Goal: Task Accomplishment & Management: Complete application form

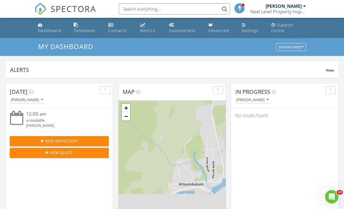
click at [63, 139] on span "New Inspection" at bounding box center [61, 141] width 33 height 6
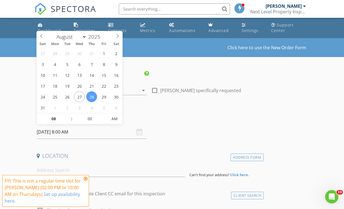
click at [56, 131] on input "08/28/2025 8:00 AM" at bounding box center [92, 132] width 110 height 14
select select "8"
click at [118, 35] on icon at bounding box center [118, 36] width 2 height 4
click at [85, 178] on icon at bounding box center [86, 178] width 4 height 4
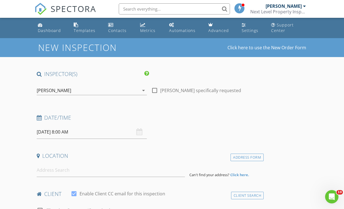
click at [59, 132] on input "08/28/2025 8:00 AM" at bounding box center [92, 132] width 110 height 14
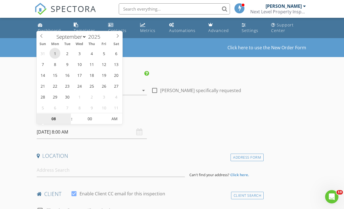
type input "09/01/2025 8:00 AM"
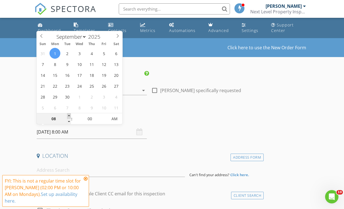
type input "09"
type input "09/01/2025 9:00 AM"
click at [69, 114] on span at bounding box center [69, 116] width 4 height 6
type input "10"
type input "09/01/2025 10:00 AM"
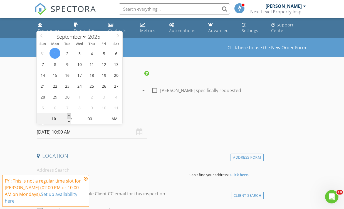
click at [69, 114] on span at bounding box center [69, 116] width 4 height 6
type input "11"
type input "09/01/2025 11:00 AM"
click at [69, 114] on span at bounding box center [69, 116] width 4 height 6
type input "12"
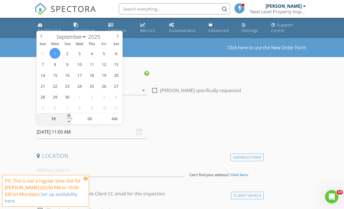
type input "09/01/2025 12:00 PM"
click at [69, 114] on span at bounding box center [69, 116] width 4 height 6
type input "01"
type input "09/01/2025 1:00 PM"
click at [69, 114] on span at bounding box center [69, 116] width 4 height 6
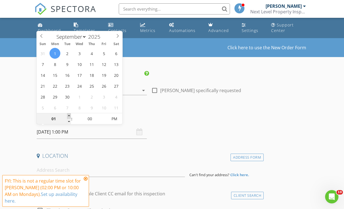
type input "02"
type input "09/01/2025 2:00 PM"
click at [69, 114] on span at bounding box center [69, 116] width 4 height 6
type input "03"
type input "09/01/2025 3:00 PM"
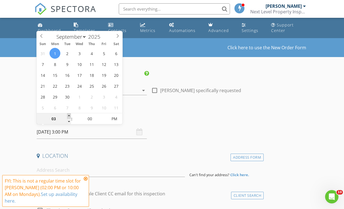
click at [69, 114] on span at bounding box center [69, 116] width 4 height 6
type input "05"
type input "09/01/2025 3:05 PM"
click at [106, 114] on span at bounding box center [105, 116] width 4 height 6
type input "10"
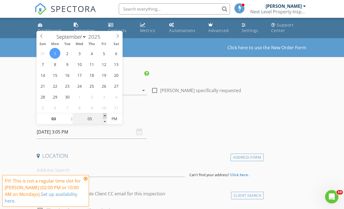
type input "09/01/2025 3:10 PM"
click at [106, 114] on span at bounding box center [105, 116] width 4 height 6
type input "15"
type input "09/01/2025 3:15 PM"
click at [106, 114] on span at bounding box center [105, 116] width 4 height 6
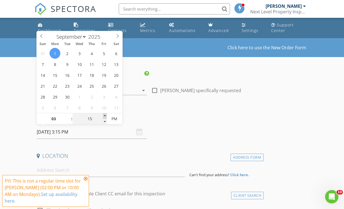
type input "20"
type input "09/01/2025 3:20 PM"
click at [106, 114] on span at bounding box center [105, 116] width 4 height 6
type input "25"
type input "09/01/2025 3:25 PM"
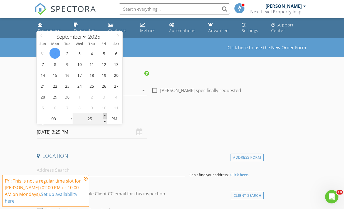
click at [106, 114] on span at bounding box center [105, 116] width 4 height 6
type input "30"
type input "09/01/2025 3:30 PM"
click at [106, 114] on span at bounding box center [105, 116] width 4 height 6
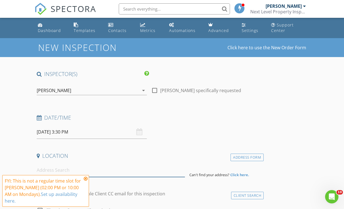
click at [55, 168] on input at bounding box center [111, 170] width 149 height 14
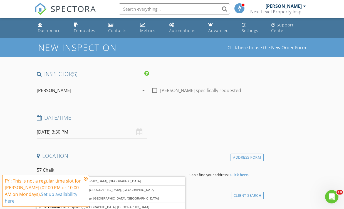
drag, startPoint x: 55, startPoint y: 168, endPoint x: 86, endPoint y: 185, distance: 34.8
click at [86, 181] on icon at bounding box center [86, 178] width 4 height 4
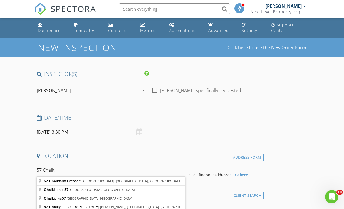
click at [51, 171] on input "57 Chalk" at bounding box center [111, 170] width 149 height 14
type input "57 Chilko St, Kitimat, BC, Canada"
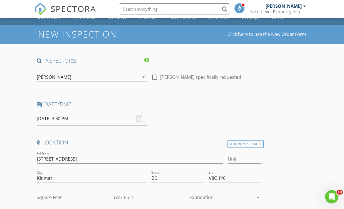
scroll to position [29, 0]
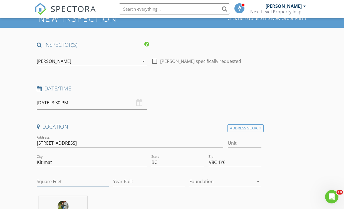
click at [48, 184] on input "Square Feet" at bounding box center [73, 181] width 72 height 9
type input "1400"
click at [128, 183] on input "Year Built" at bounding box center [149, 181] width 72 height 9
type input "1956"
click at [258, 180] on icon "arrow_drop_down" at bounding box center [258, 181] width 7 height 7
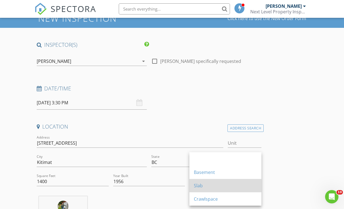
click at [202, 185] on div "Slab" at bounding box center [225, 185] width 63 height 7
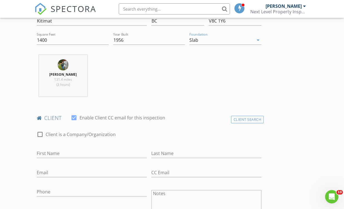
scroll to position [171, 0]
type input "Amie"
type input "Farmer"
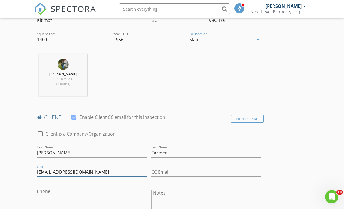
type input "amiea224@gmail.com"
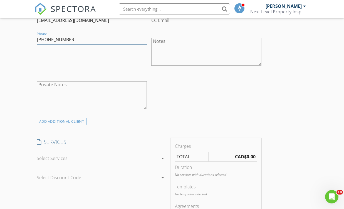
scroll to position [324, 0]
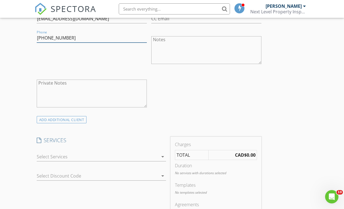
type input "403-796-2643"
click at [163, 155] on icon "arrow_drop_down" at bounding box center [162, 156] width 7 height 7
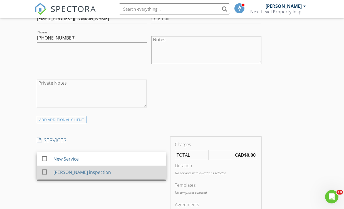
click at [46, 171] on div at bounding box center [44, 171] width 9 height 9
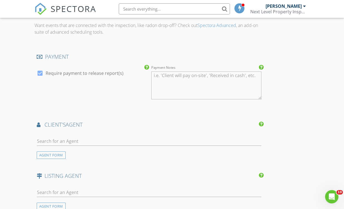
scroll to position [605, 0]
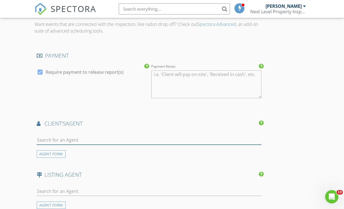
click at [52, 135] on input "text" at bounding box center [149, 139] width 225 height 9
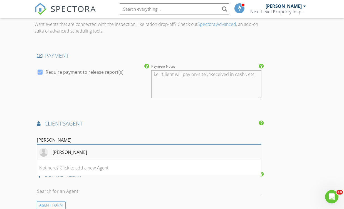
type input "Ann"
click at [66, 149] on div "Annelise Miller" at bounding box center [70, 152] width 34 height 7
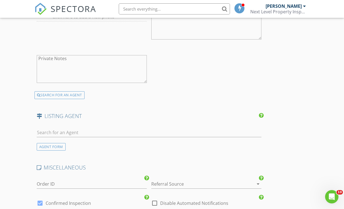
scroll to position [791, 0]
click at [54, 129] on input "text" at bounding box center [149, 131] width 225 height 9
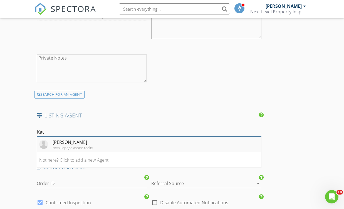
type input "Kat"
click at [70, 139] on div "Katica Petersen" at bounding box center [73, 142] width 40 height 7
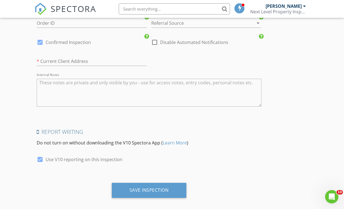
scroll to position [1077, 0]
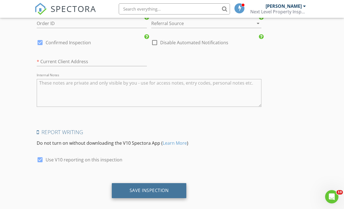
click at [149, 183] on div "Save Inspection" at bounding box center [149, 190] width 75 height 15
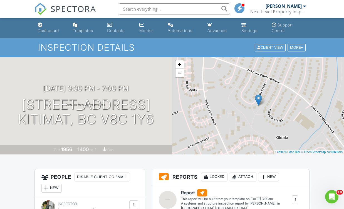
drag, startPoint x: 232, startPoint y: 131, endPoint x: 212, endPoint y: 110, distance: 29.3
click at [212, 110] on div "+ − Leaflet | © MapTiler © OpenStreetMap contributors" at bounding box center [258, 105] width 172 height 97
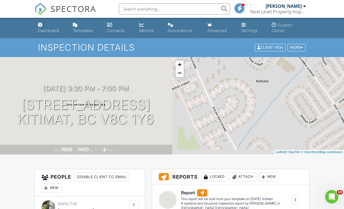
drag, startPoint x: 231, startPoint y: 125, endPoint x: 231, endPoint y: 85, distance: 40.3
click at [231, 85] on div "+ − Leaflet | © MapTiler © OpenStreetMap contributors" at bounding box center [258, 105] width 172 height 97
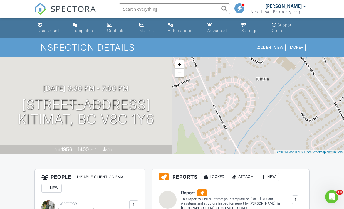
drag, startPoint x: 246, startPoint y: 107, endPoint x: 206, endPoint y: 59, distance: 62.5
click at [206, 61] on div "+ − Leaflet | © MapTiler © OpenStreetMap contributors" at bounding box center [258, 105] width 172 height 97
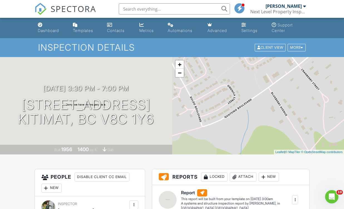
drag, startPoint x: 244, startPoint y: 84, endPoint x: 238, endPoint y: 69, distance: 15.9
click at [238, 69] on div "+ − Leaflet | © MapTiler © OpenStreetMap contributors" at bounding box center [258, 105] width 172 height 97
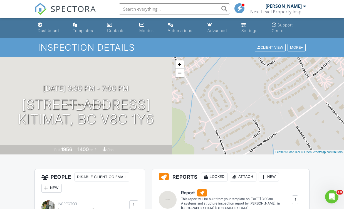
drag, startPoint x: 260, startPoint y: 105, endPoint x: 193, endPoint y: 85, distance: 69.4
click at [193, 85] on div "+ − Leaflet | © MapTiler © OpenStreetMap contributors" at bounding box center [258, 105] width 172 height 97
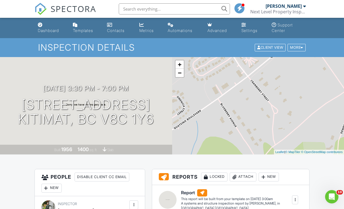
drag, startPoint x: 227, startPoint y: 96, endPoint x: 224, endPoint y: 53, distance: 42.9
click at [225, 83] on div "+ − Leaflet | © MapTiler © OpenStreetMap contributors" at bounding box center [258, 105] width 172 height 97
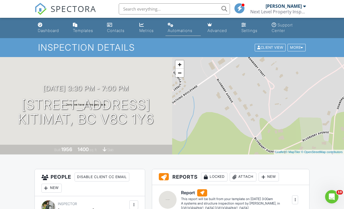
drag, startPoint x: 247, startPoint y: 89, endPoint x: 200, endPoint y: 20, distance: 83.6
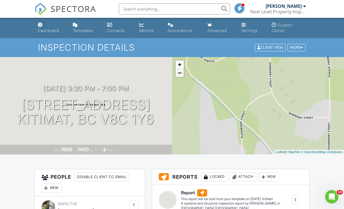
click at [179, 72] on link "−" at bounding box center [179, 73] width 8 height 8
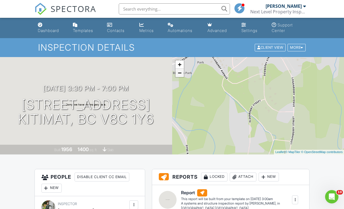
click at [179, 72] on link "−" at bounding box center [179, 73] width 8 height 8
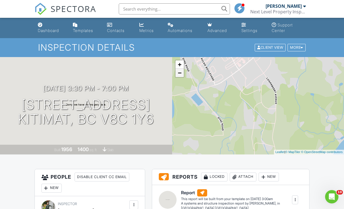
click at [179, 72] on link "−" at bounding box center [179, 73] width 8 height 8
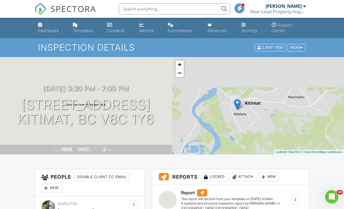
drag, startPoint x: 227, startPoint y: 80, endPoint x: 233, endPoint y: 118, distance: 38.7
click at [233, 118] on div "+ − Leaflet | © MapTiler © OpenStreetMap contributors" at bounding box center [258, 105] width 172 height 97
